Goal: Task Accomplishment & Management: Complete application form

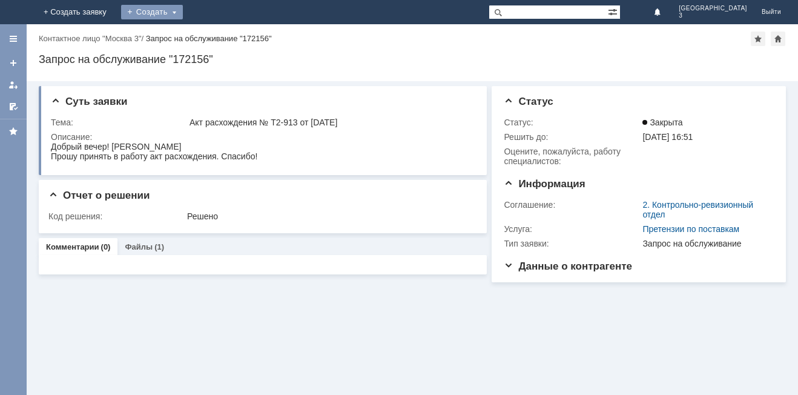
click at [183, 14] on div "Создать" at bounding box center [152, 12] width 62 height 15
click at [216, 38] on link "Заявка" at bounding box center [170, 36] width 92 height 15
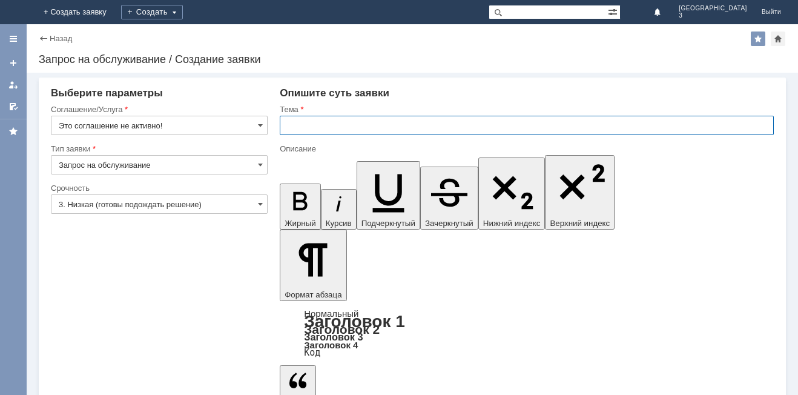
click at [287, 125] on input "text" at bounding box center [527, 125] width 494 height 19
type input "оч"
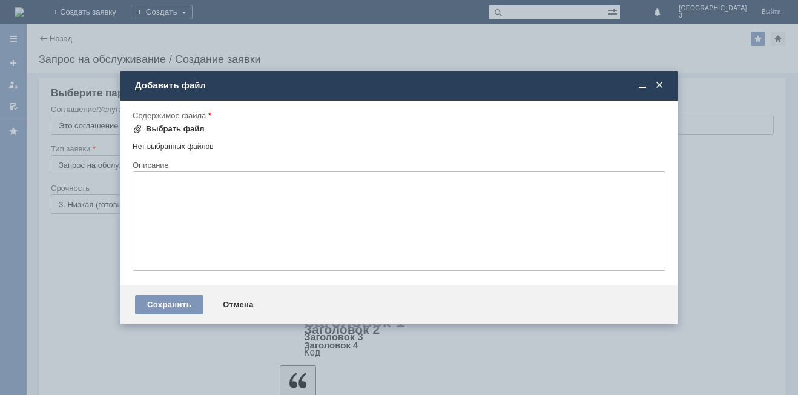
click at [174, 127] on div "Выбрать файл" at bounding box center [175, 129] width 59 height 10
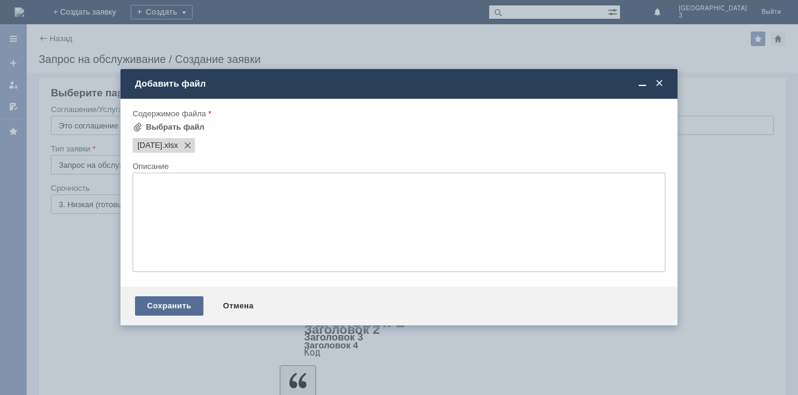
click at [172, 300] on div "Сохранить" at bounding box center [169, 305] width 68 height 19
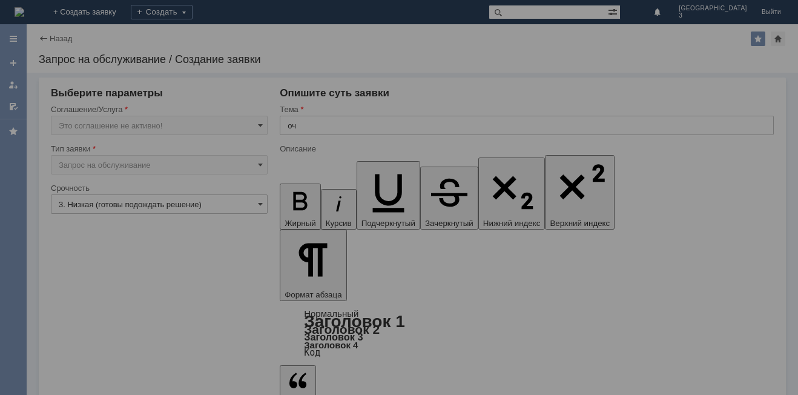
click at [83, 354] on div at bounding box center [399, 197] width 798 height 395
